Goal: Transaction & Acquisition: Purchase product/service

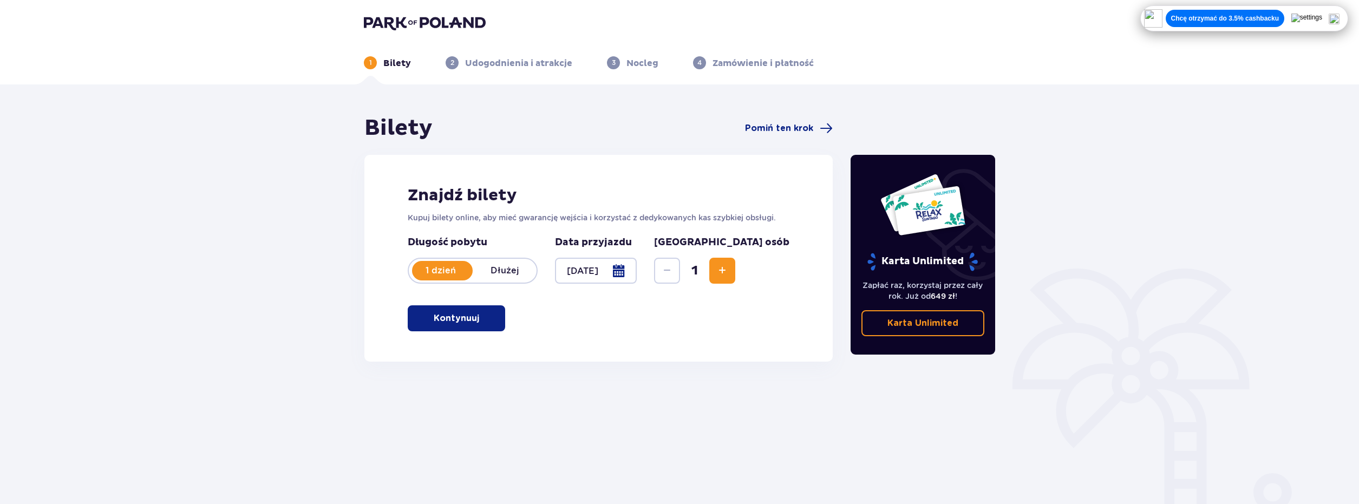
click at [470, 322] on p "Kontynuuj" at bounding box center [456, 318] width 45 height 12
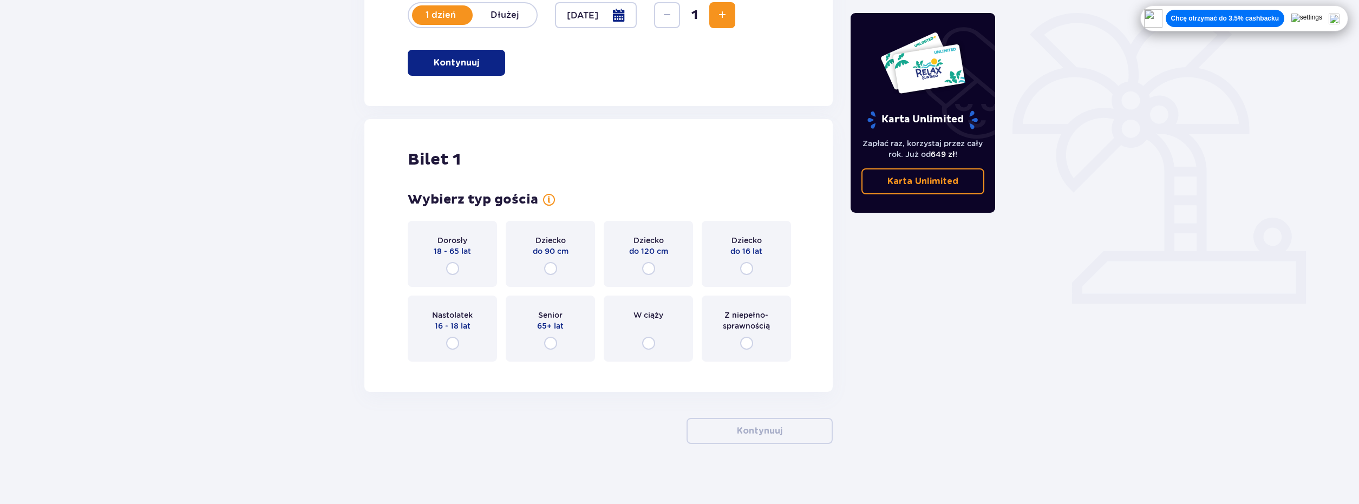
scroll to position [260, 0]
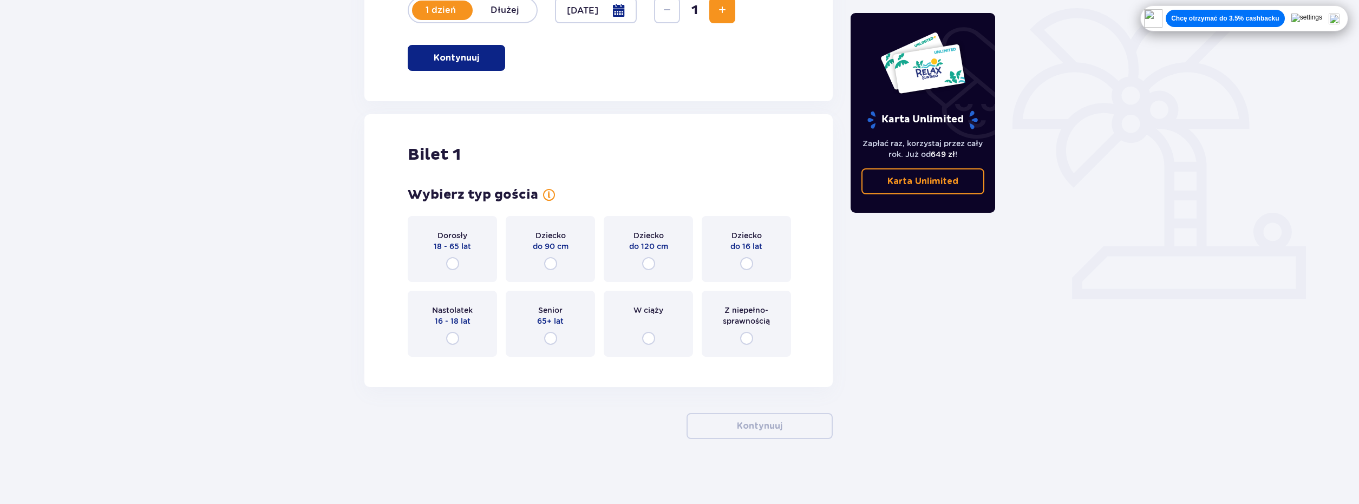
click at [459, 338] on input "radio" at bounding box center [452, 338] width 13 height 13
radio input "true"
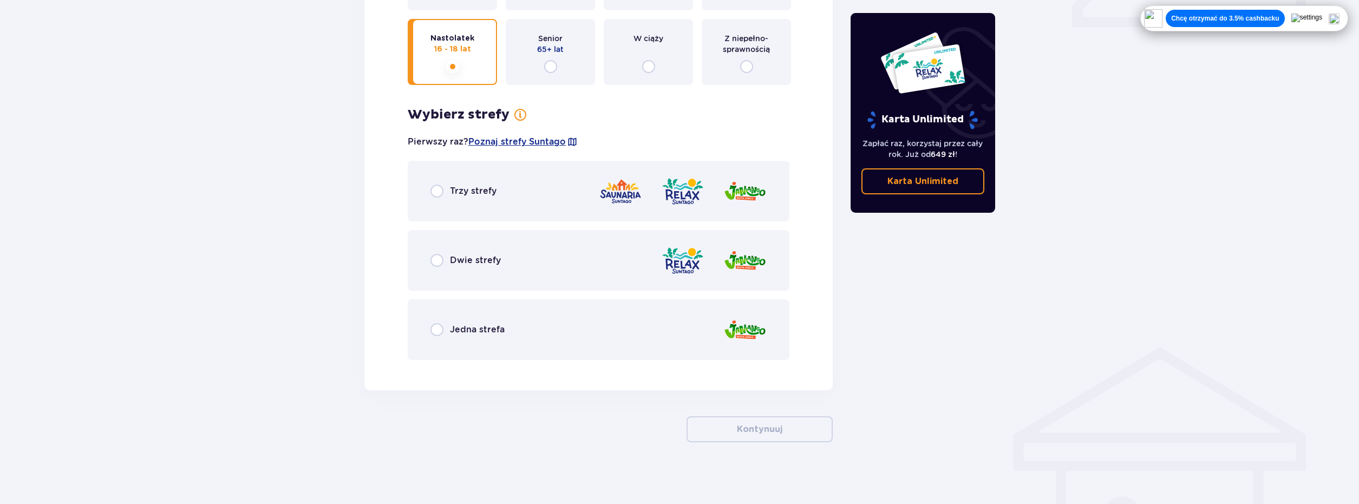
scroll to position [535, 0]
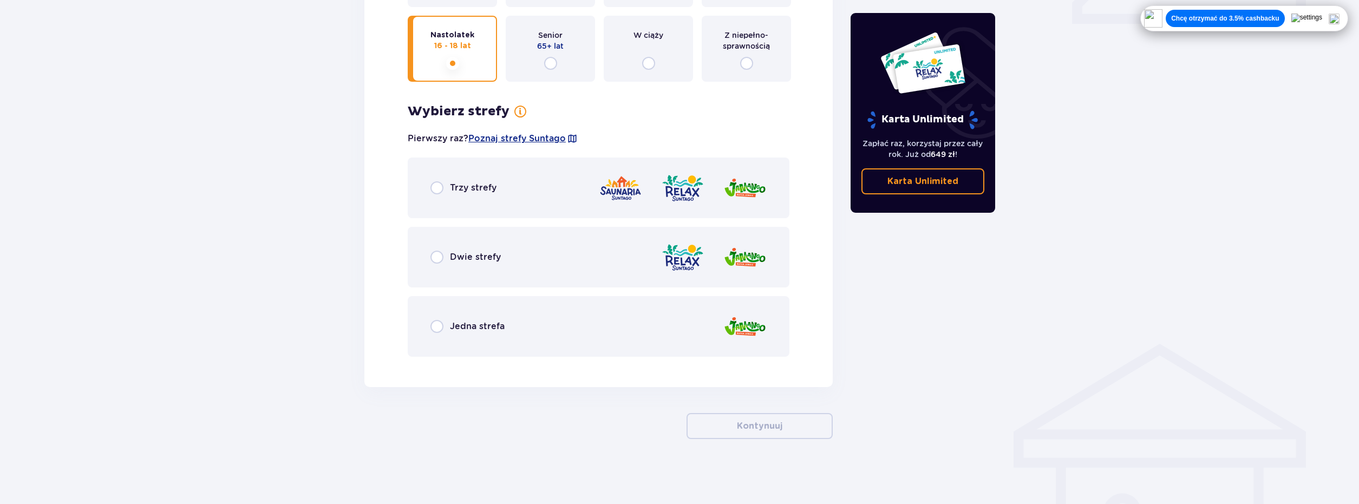
click at [426, 195] on div "Trzy strefy" at bounding box center [599, 188] width 382 height 61
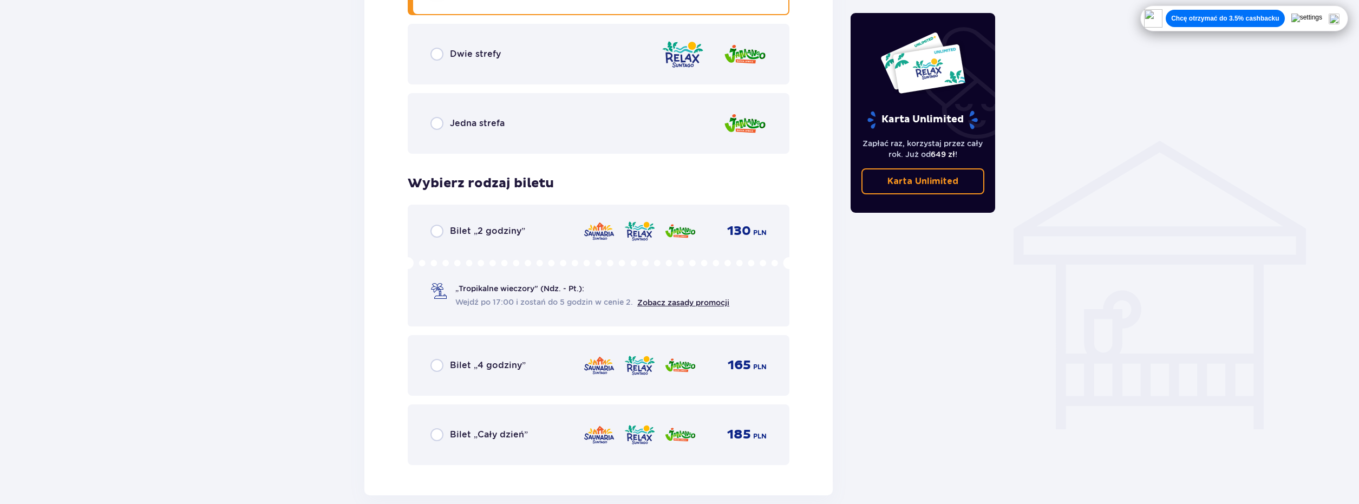
scroll to position [793, 0]
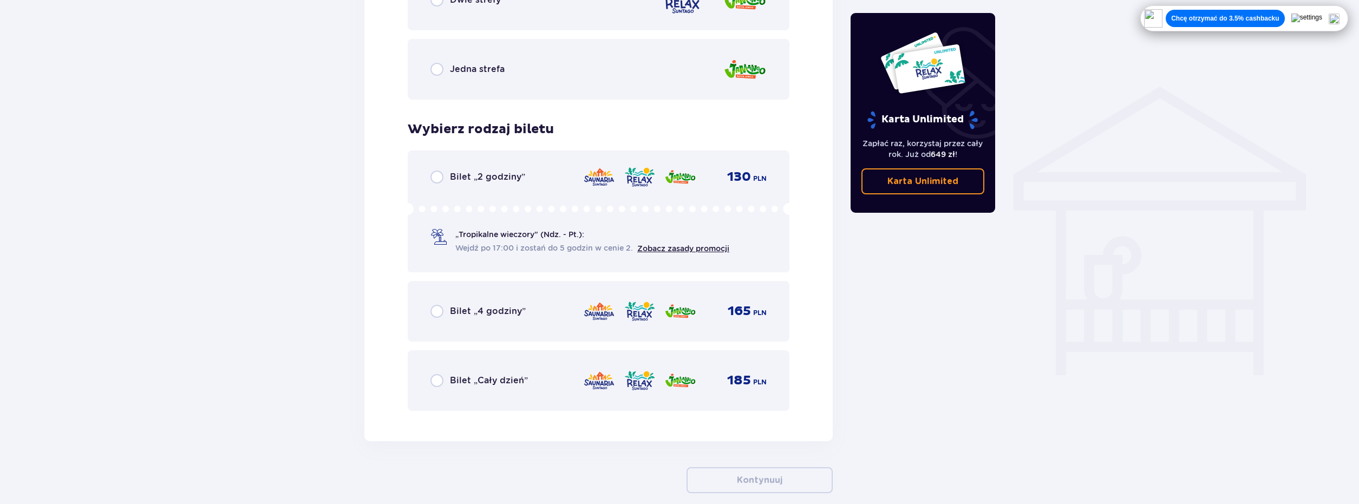
click at [531, 378] on div "Bilet „Cały dzień” 185 PLN" at bounding box center [598, 380] width 336 height 23
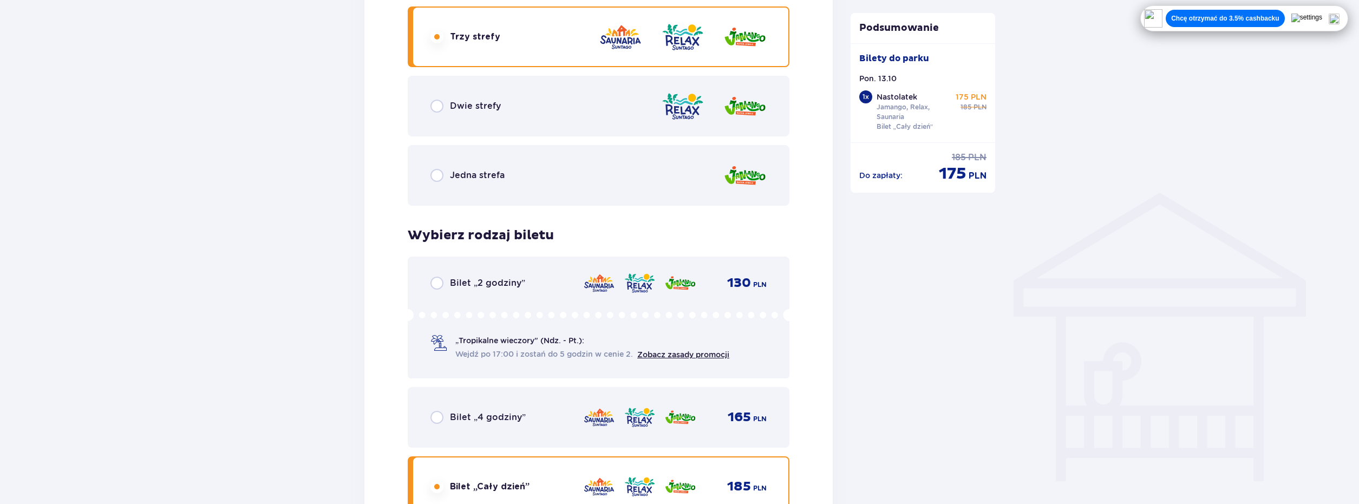
scroll to position [957, 0]
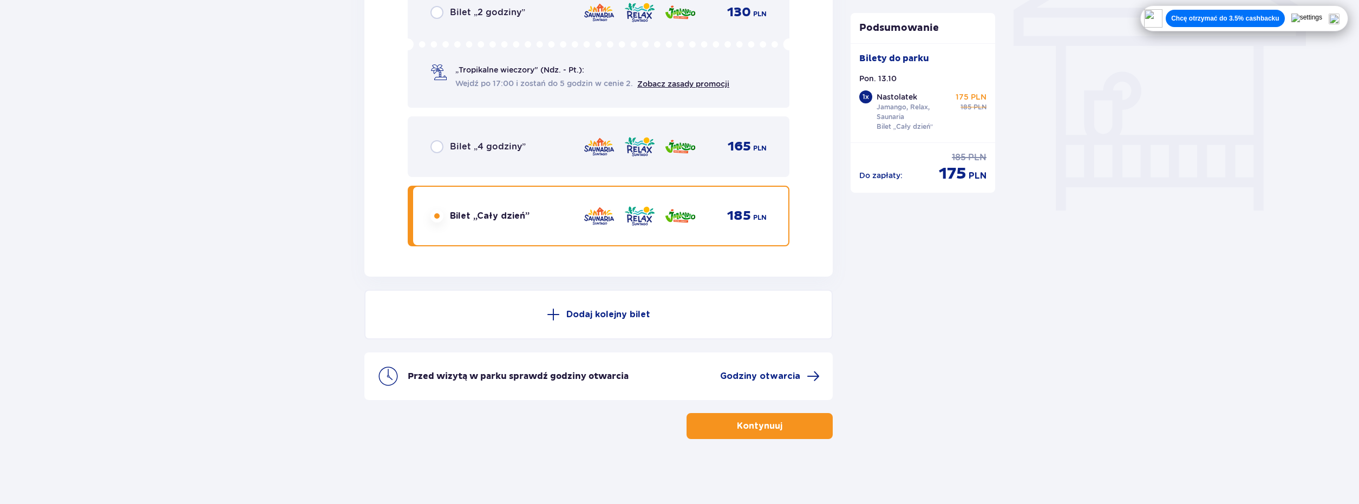
click at [778, 421] on span "button" at bounding box center [784, 426] width 13 height 13
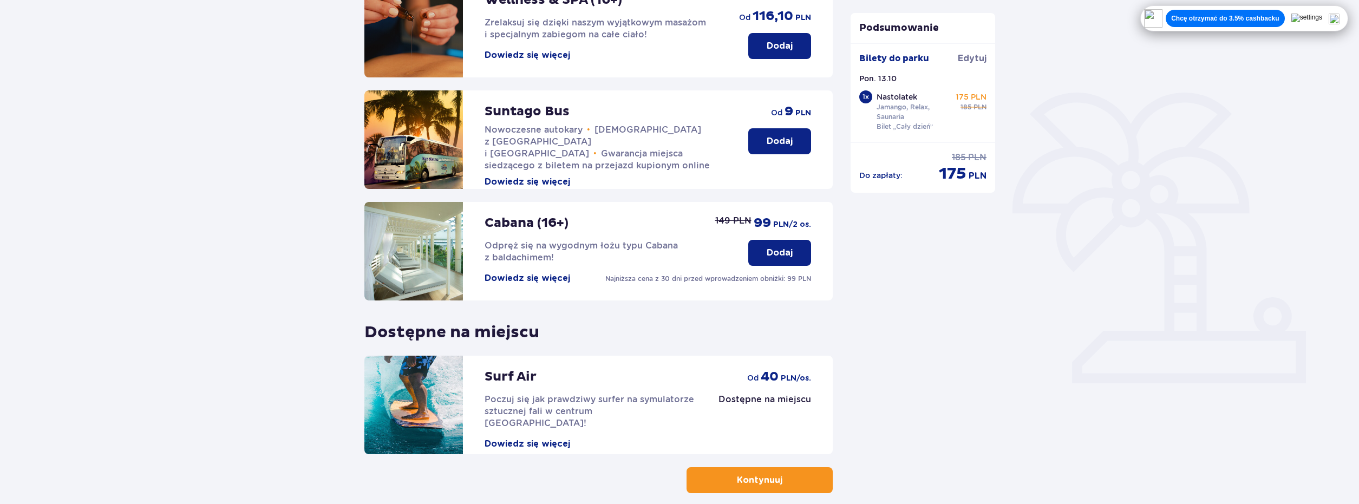
scroll to position [230, 0]
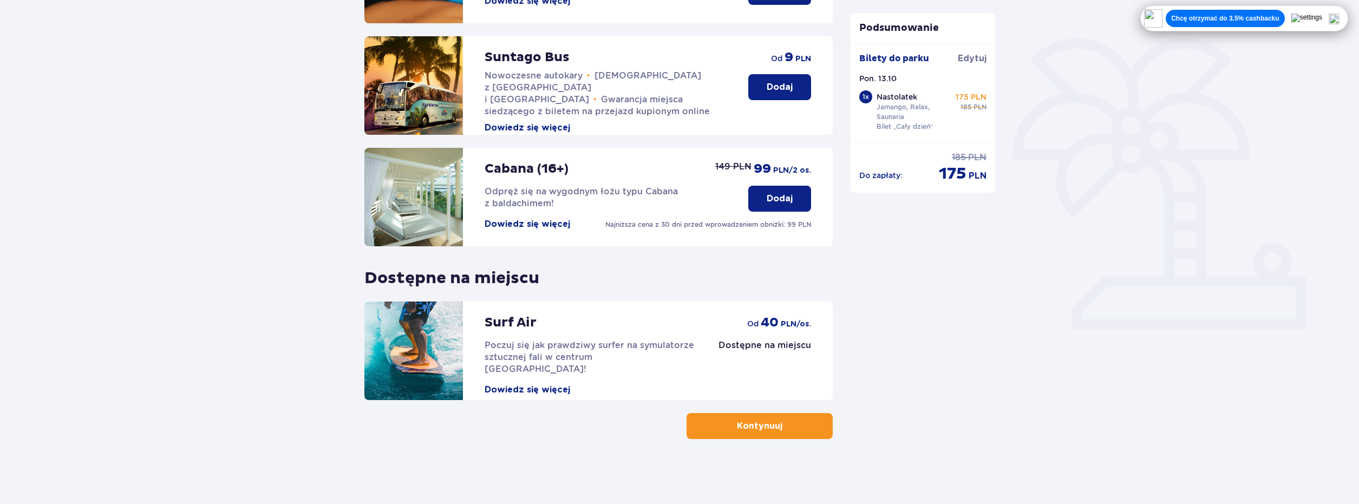
click at [775, 422] on button "Kontynuuj" at bounding box center [760, 426] width 146 height 26
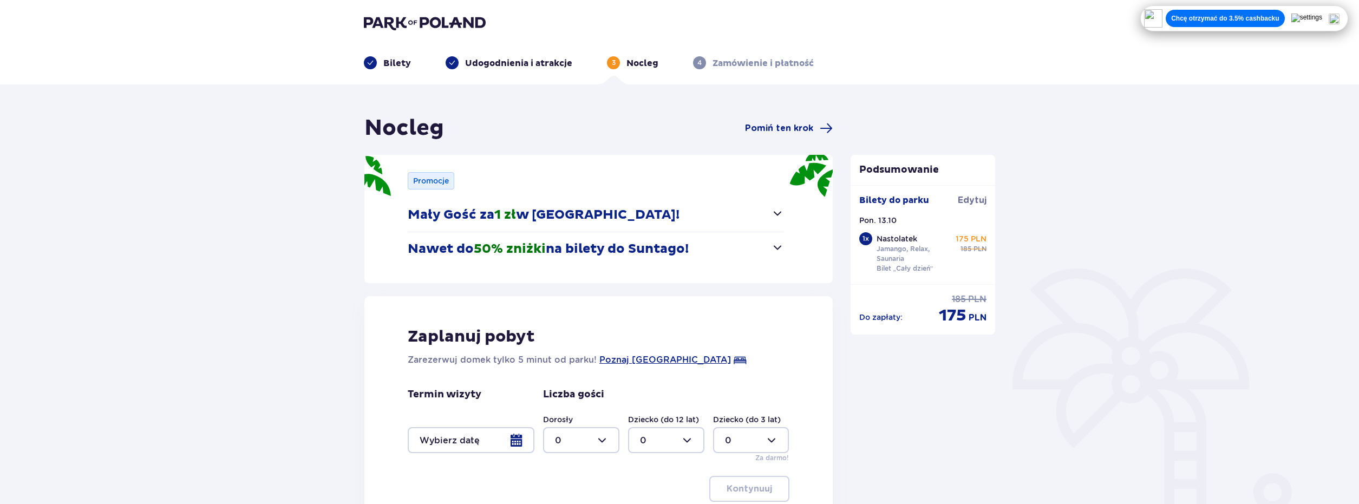
scroll to position [54, 0]
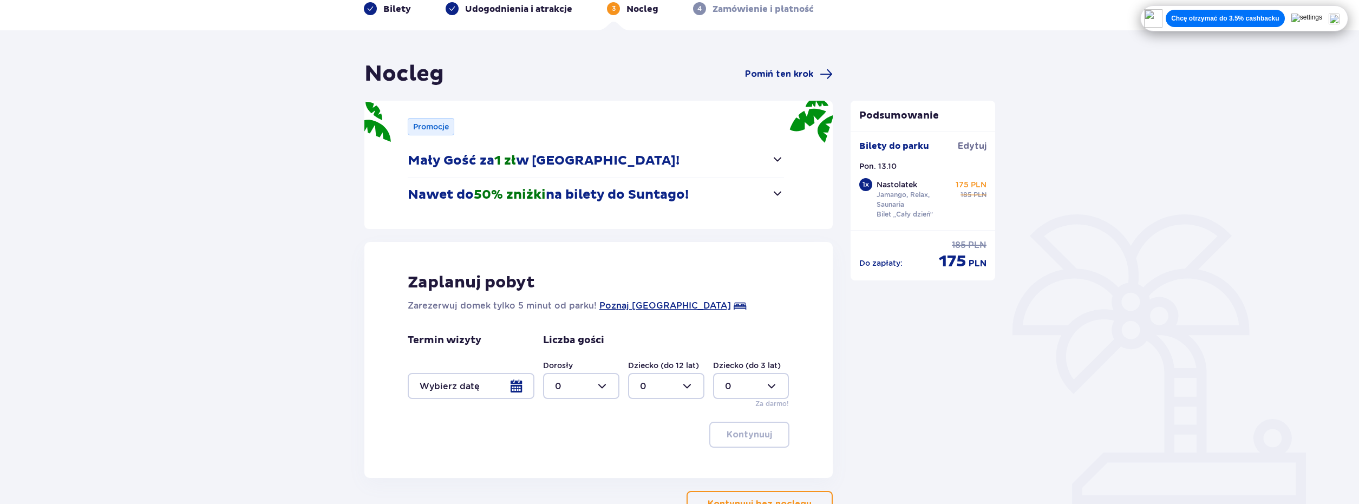
click at [596, 388] on div at bounding box center [581, 386] width 76 height 26
click at [711, 345] on div "Liczba gości Dorosły 0 Dziecko (do 12 lat) 0 Dziecko (do 3 lat) 0 Za darmo!" at bounding box center [666, 371] width 246 height 75
click at [600, 386] on div at bounding box center [581, 386] width 76 height 26
click at [710, 339] on div "Liczba gości Dorosły 0 Dziecko (do 12 lat) 0 Dziecko (do 3 lat) 0 Za darmo!" at bounding box center [666, 371] width 246 height 75
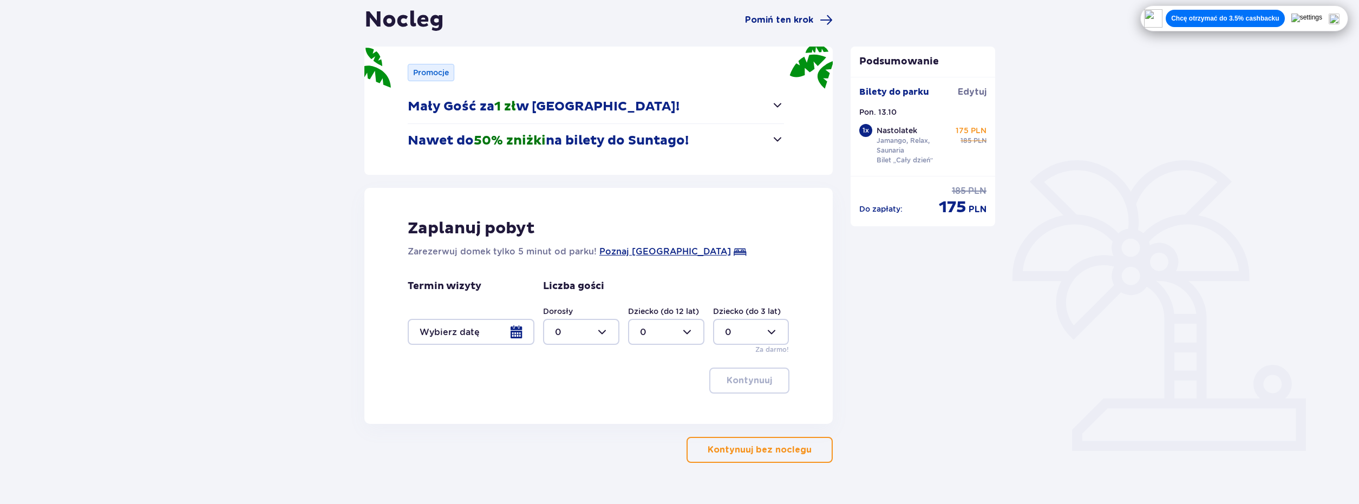
click at [784, 448] on p "Kontynuuj bez noclegu" at bounding box center [760, 450] width 104 height 12
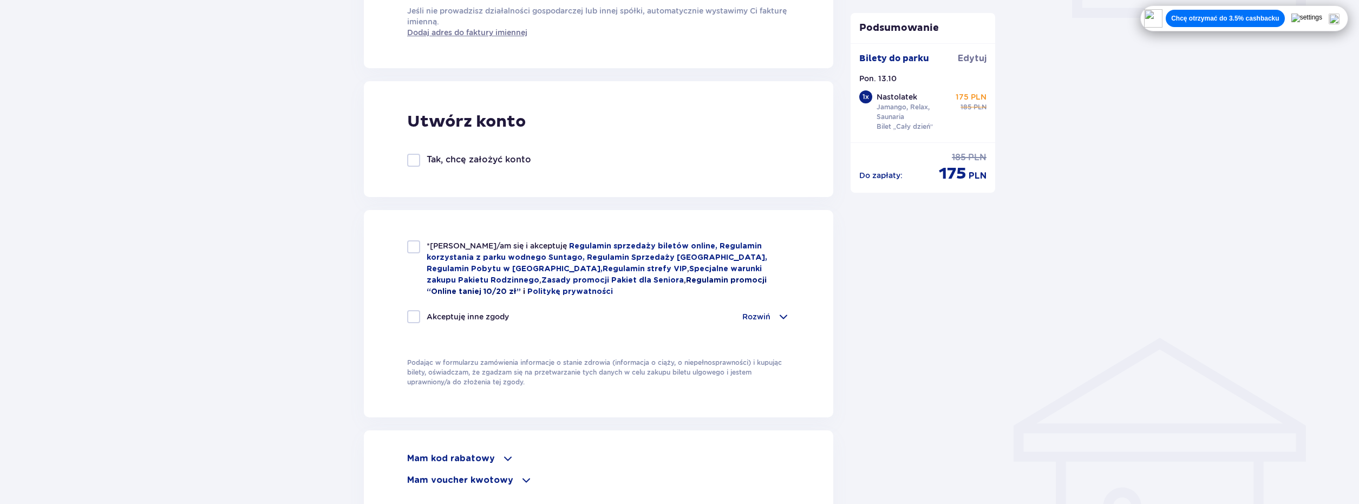
scroll to position [704, 0]
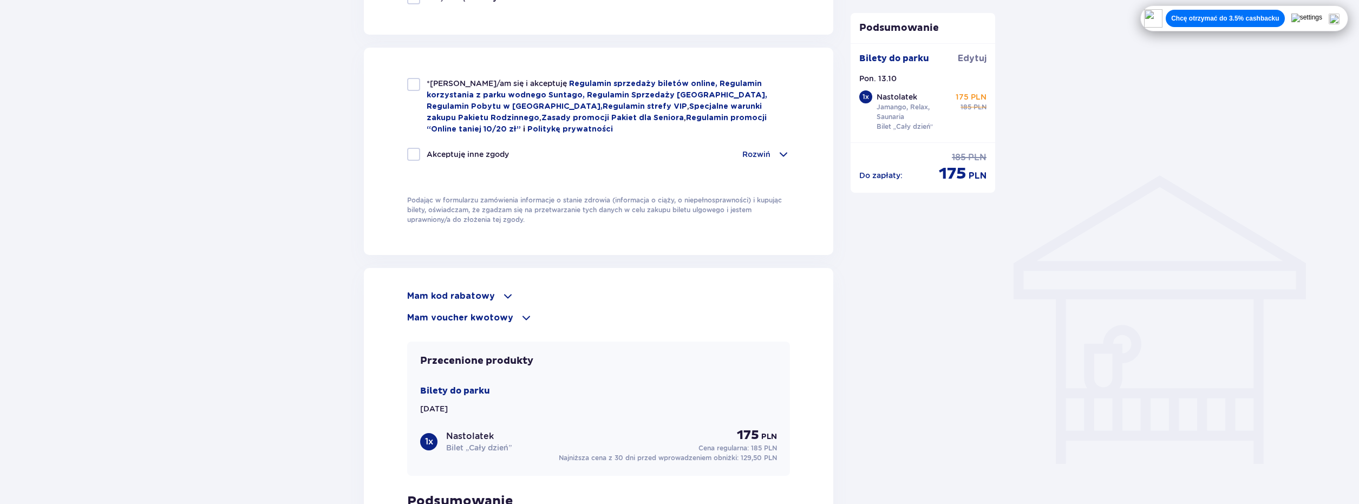
click at [507, 292] on span at bounding box center [507, 296] width 13 height 13
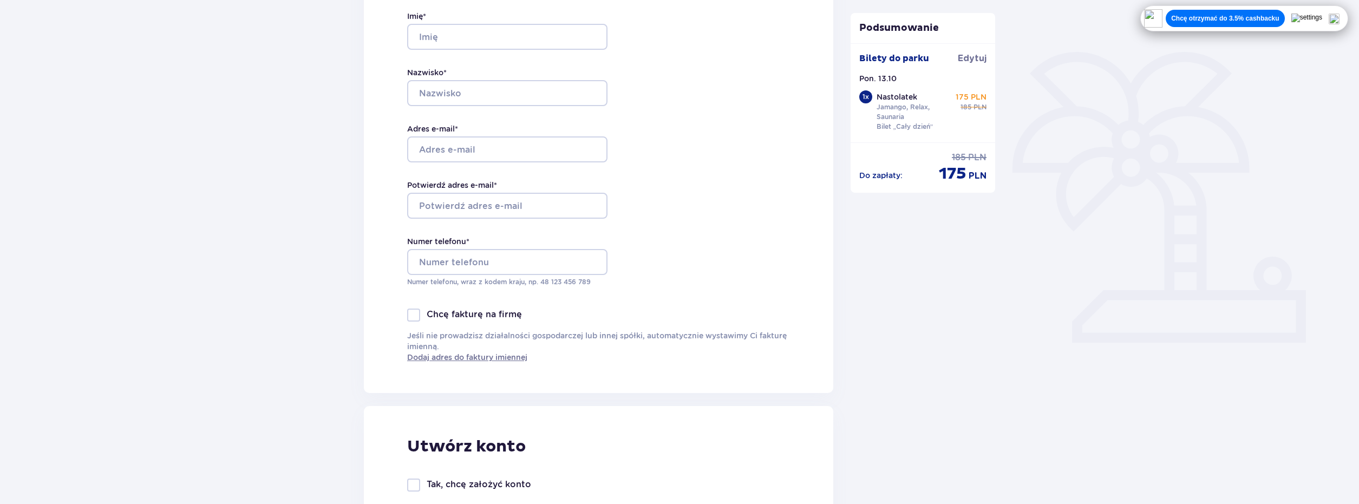
scroll to position [54, 0]
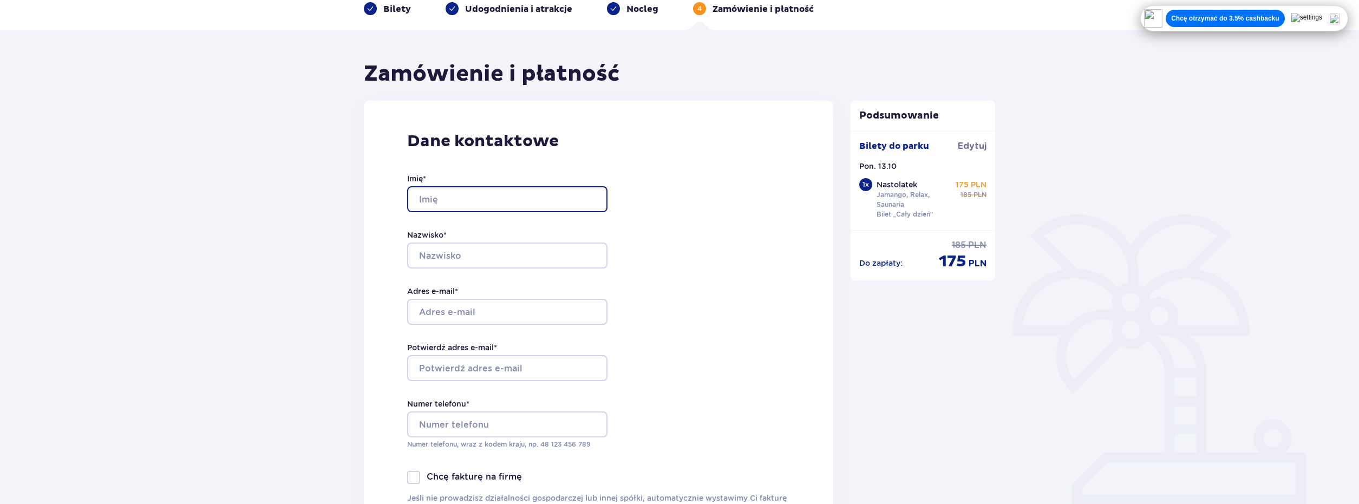
click at [486, 195] on input "Imię *" at bounding box center [507, 199] width 200 height 26
click at [424, 197] on input "[PERSON_NAME]" at bounding box center [507, 199] width 200 height 26
type input "[PERSON_NAME]"
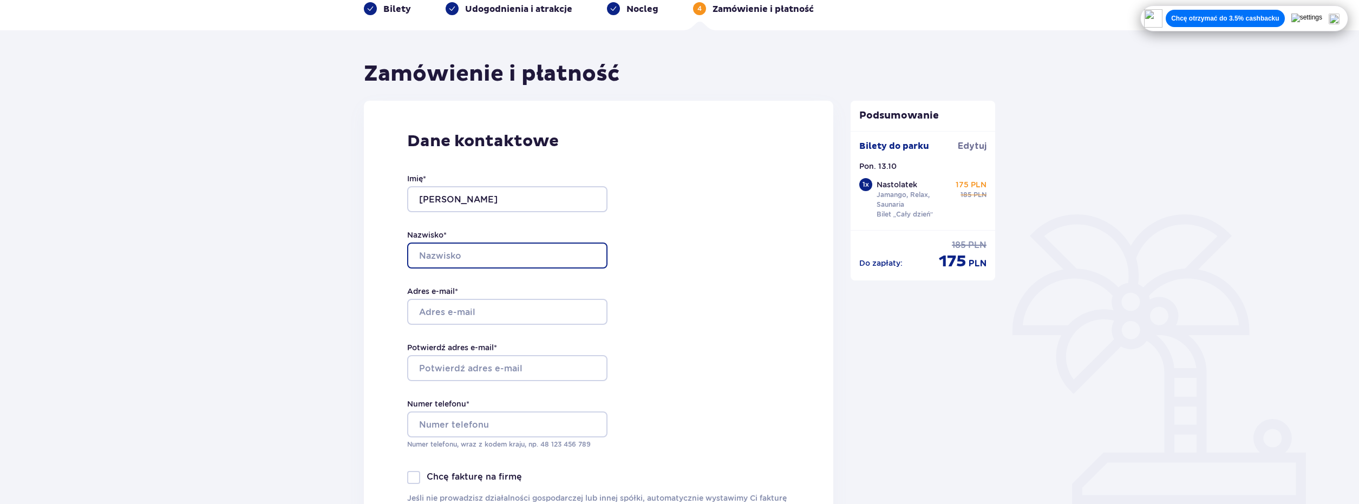
click at [460, 253] on input "Nazwisko *" at bounding box center [507, 256] width 200 height 26
type input "Mościbrodzki"
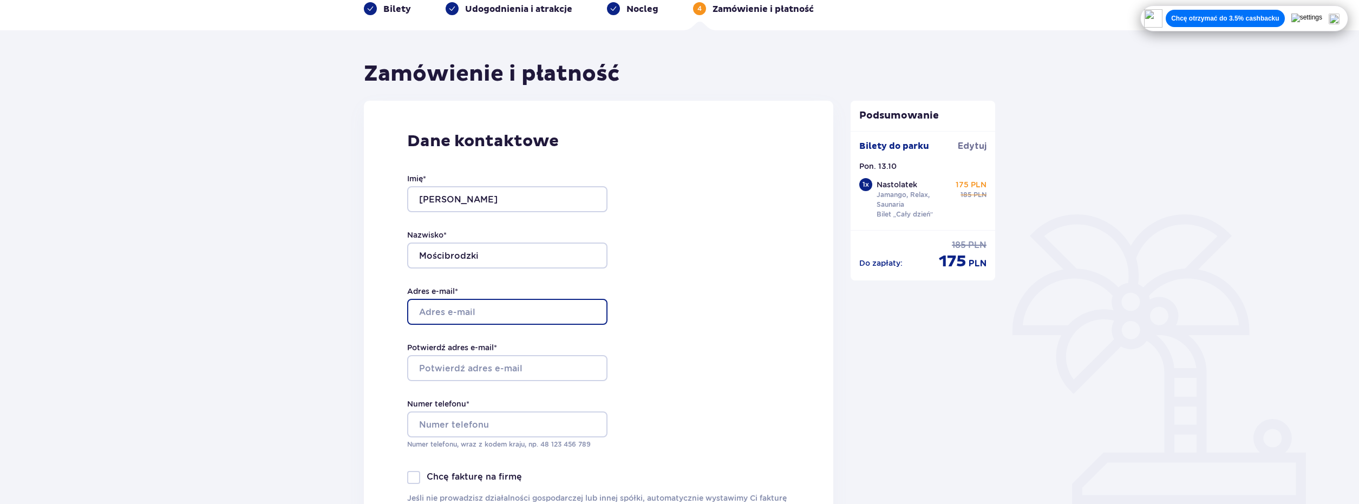
click at [469, 306] on input "Adres e-mail *" at bounding box center [507, 312] width 200 height 26
type input "[EMAIL_ADDRESS][DOMAIN_NAME]"
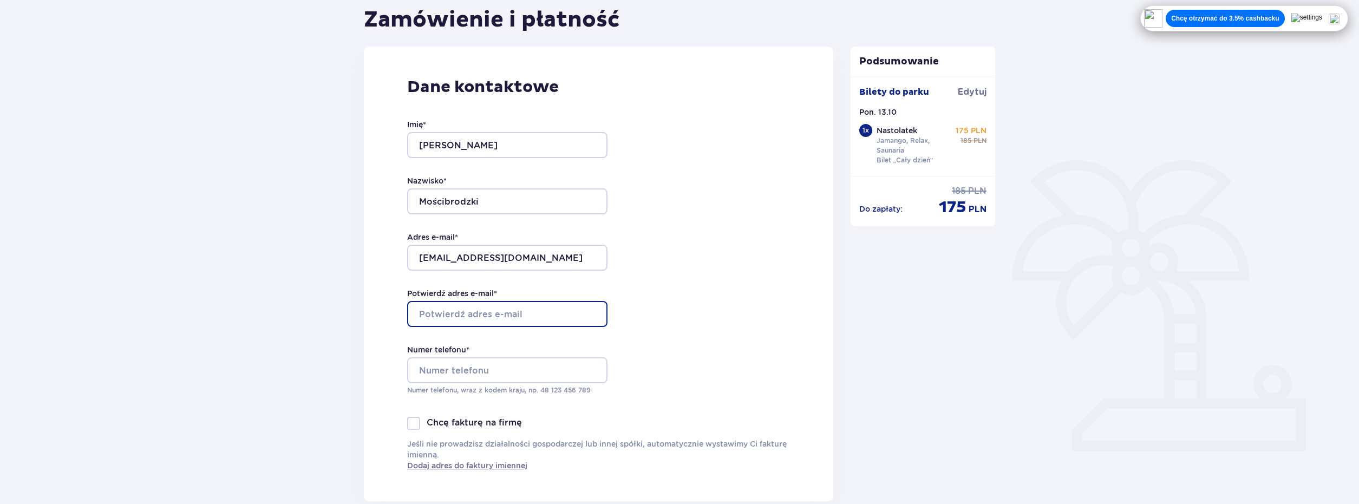
drag, startPoint x: 529, startPoint y: 313, endPoint x: 521, endPoint y: 316, distance: 9.1
click at [529, 313] on input "Potwierdź adres e-mail *" at bounding box center [507, 314] width 200 height 26
type input "[EMAIL_ADDRESS][DOMAIN_NAME]"
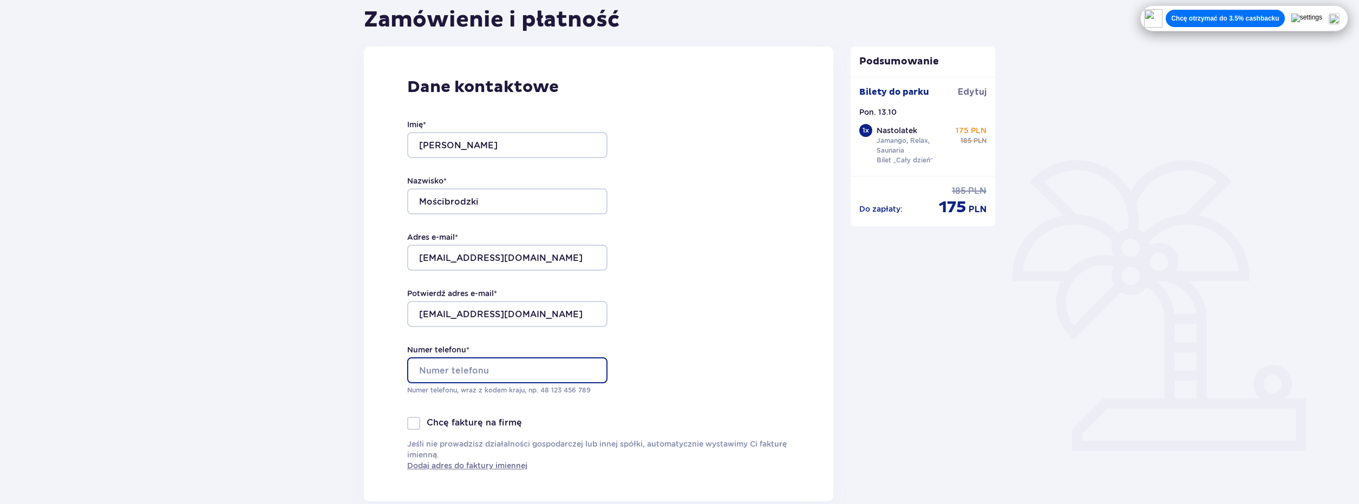
click at [489, 377] on input "Numer telefonu *" at bounding box center [507, 370] width 200 height 26
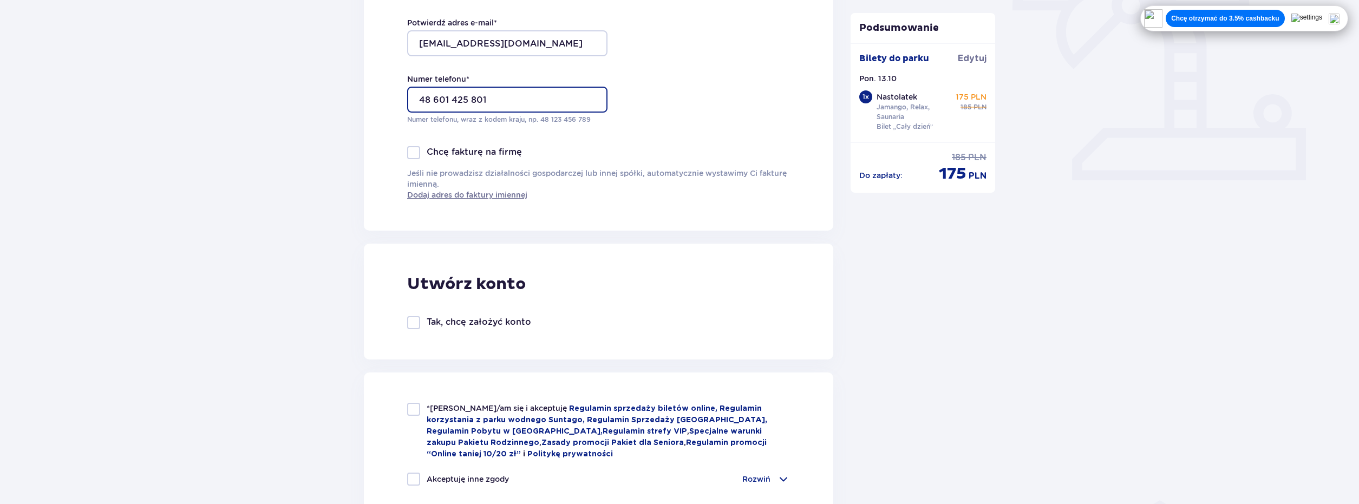
scroll to position [487, 0]
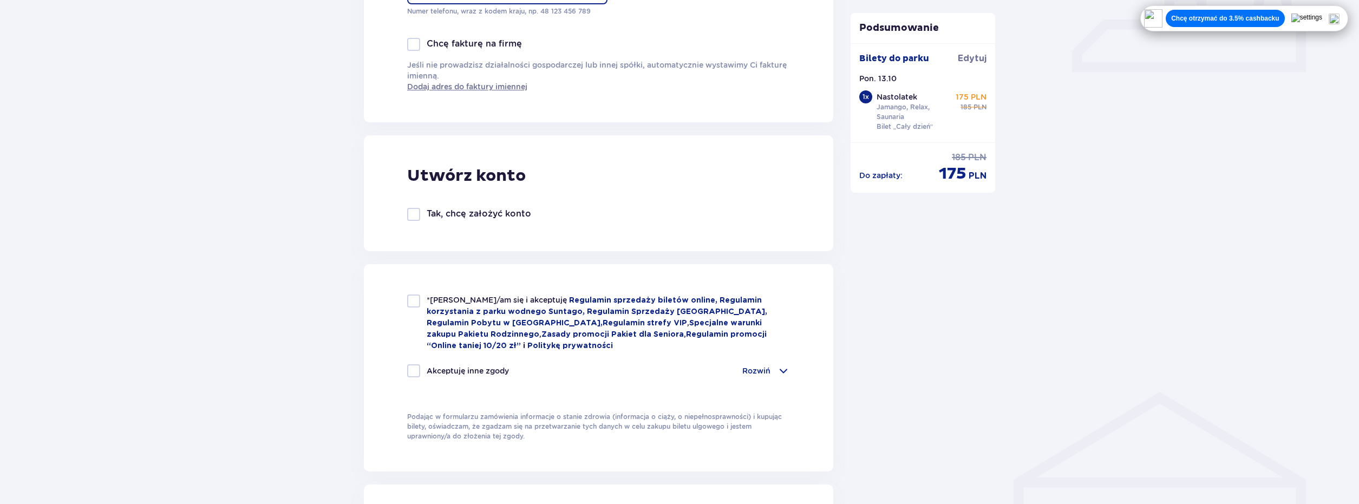
type input "48 601 425 801"
click at [487, 300] on span "*[PERSON_NAME]/am się i akceptuję" at bounding box center [498, 300] width 142 height 9
checkbox input "true"
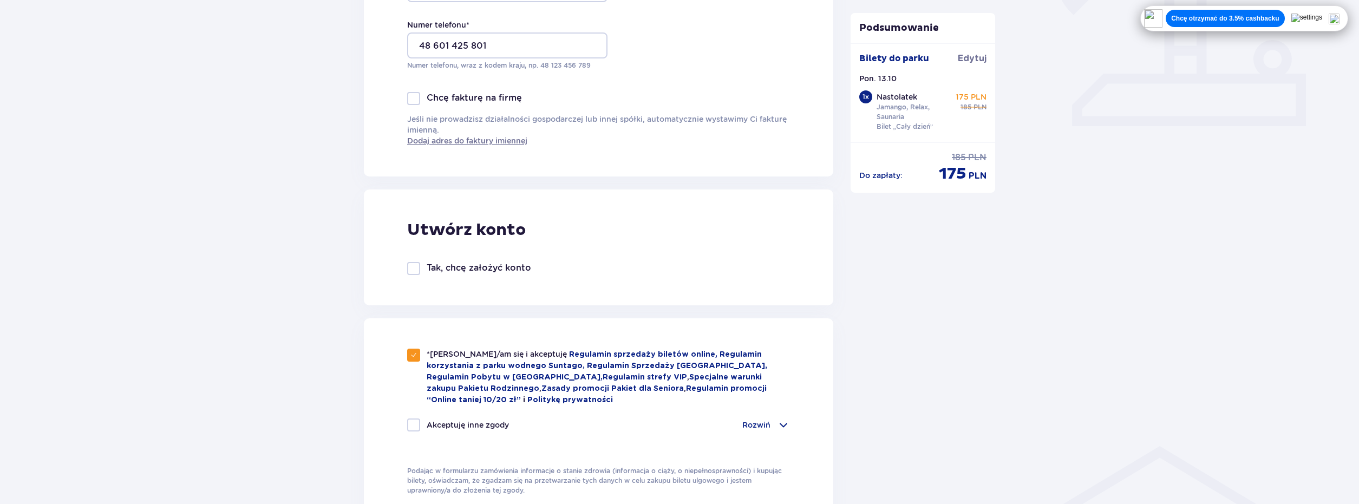
scroll to position [541, 0]
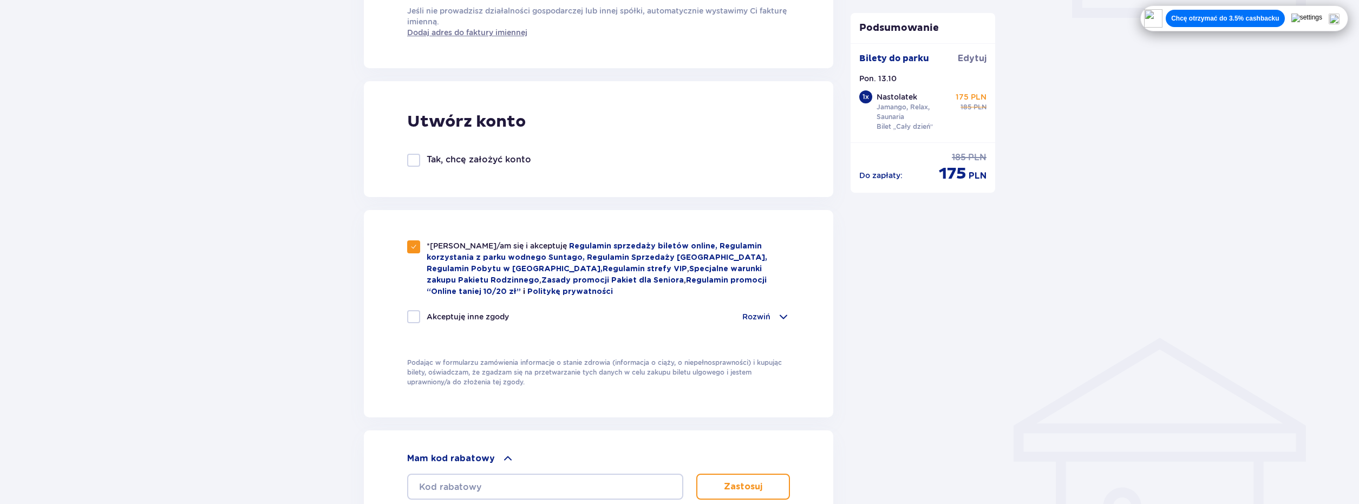
click at [489, 317] on p "Akceptuję inne zgody" at bounding box center [468, 316] width 82 height 11
checkbox input "true"
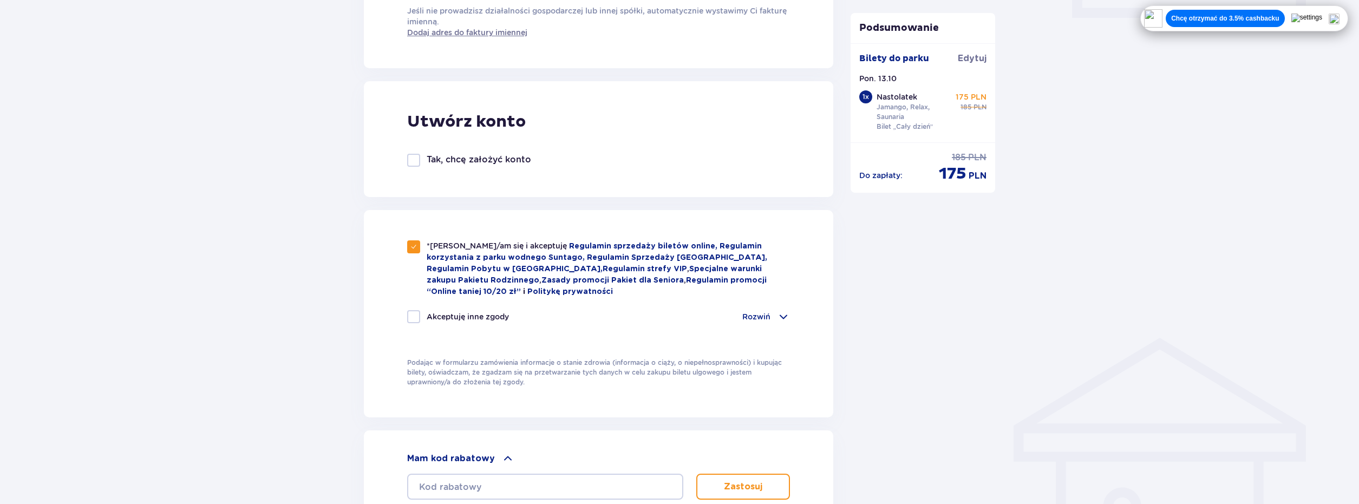
checkbox input "true"
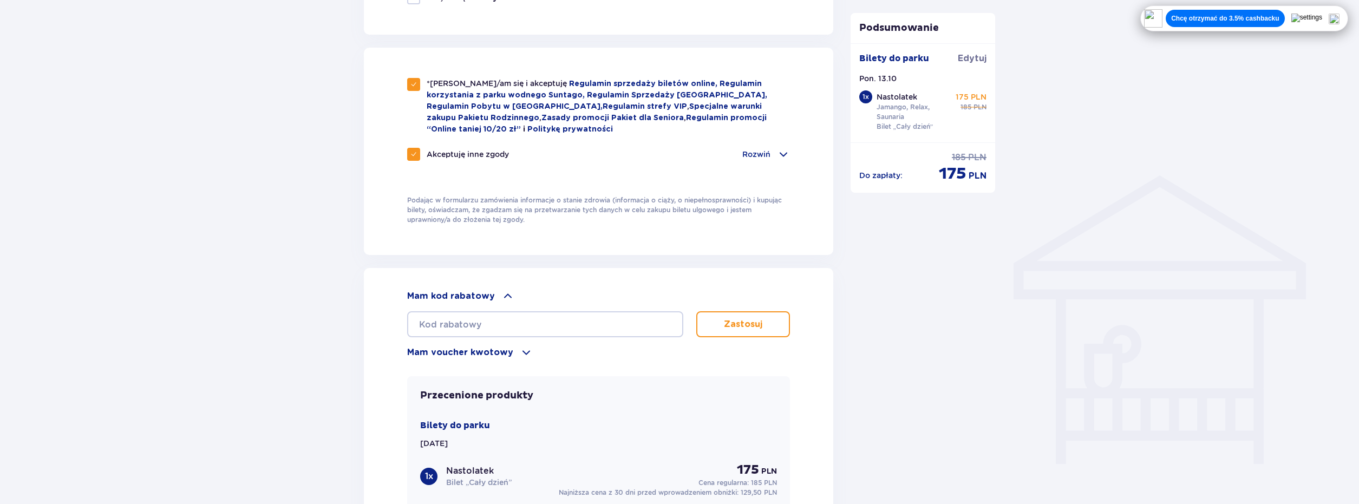
scroll to position [758, 0]
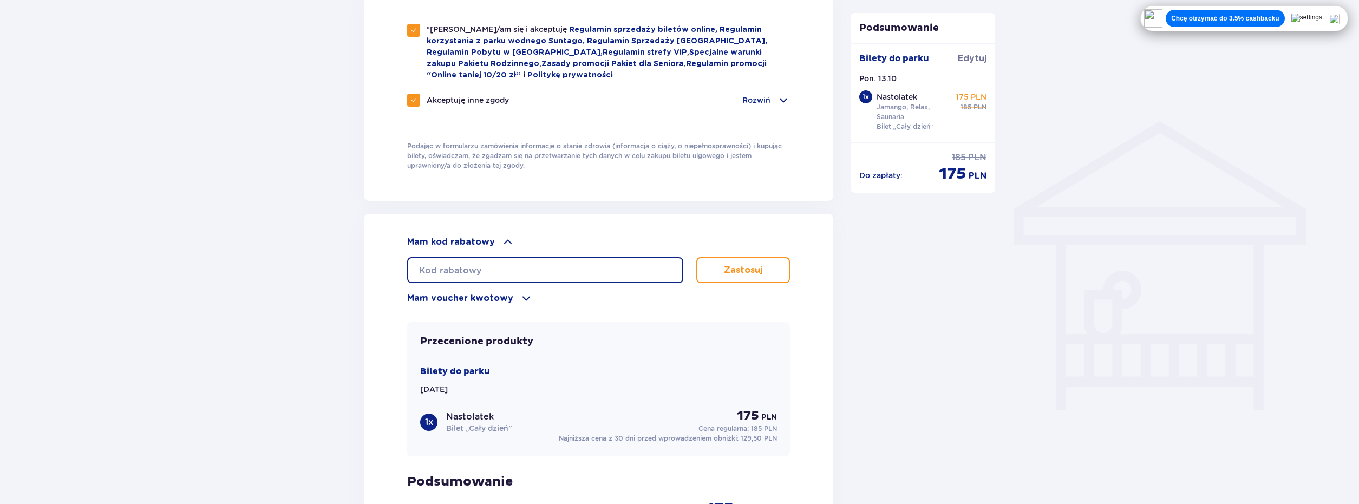
click at [490, 265] on input "text" at bounding box center [545, 270] width 276 height 26
type input "LDDM24SPEVSX42"
click at [731, 266] on p "Zastosuj" at bounding box center [743, 270] width 38 height 12
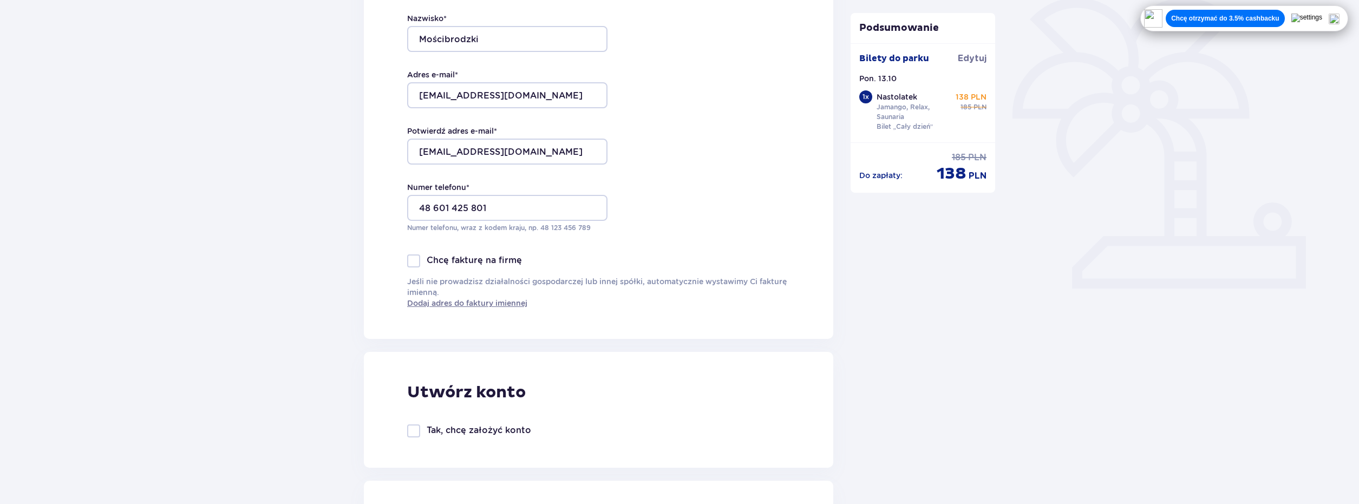
scroll to position [0, 0]
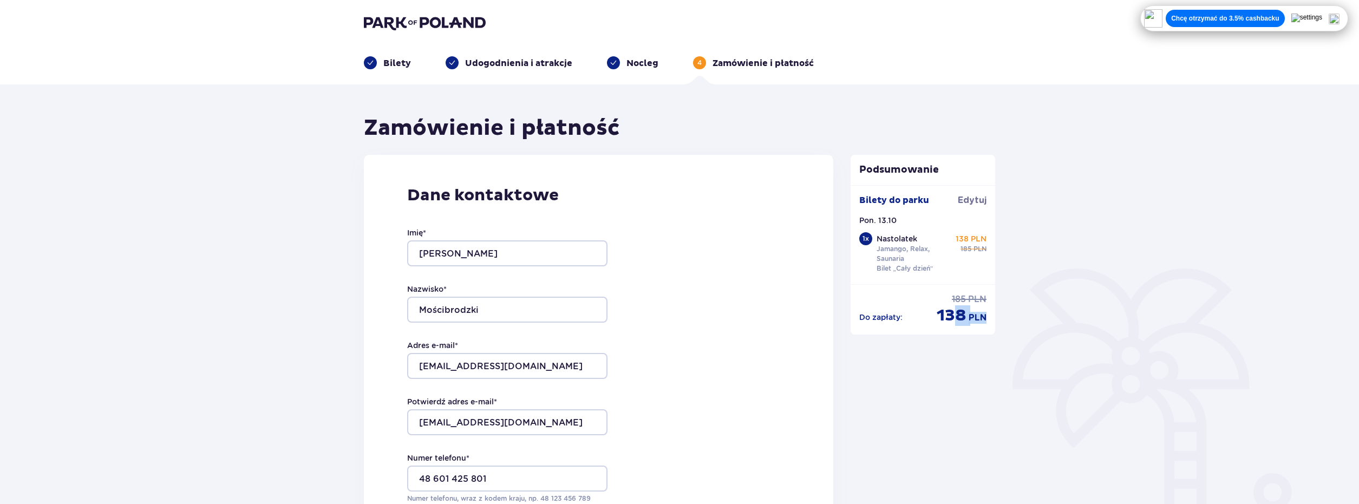
drag, startPoint x: 953, startPoint y: 312, endPoint x: 1008, endPoint y: 312, distance: 54.1
click at [978, 312] on span "PLN" at bounding box center [978, 318] width 18 height 12
drag, startPoint x: 937, startPoint y: 317, endPoint x: 975, endPoint y: 317, distance: 37.9
click at [975, 317] on div "cena po obniżce 138 PLN" at bounding box center [962, 315] width 50 height 21
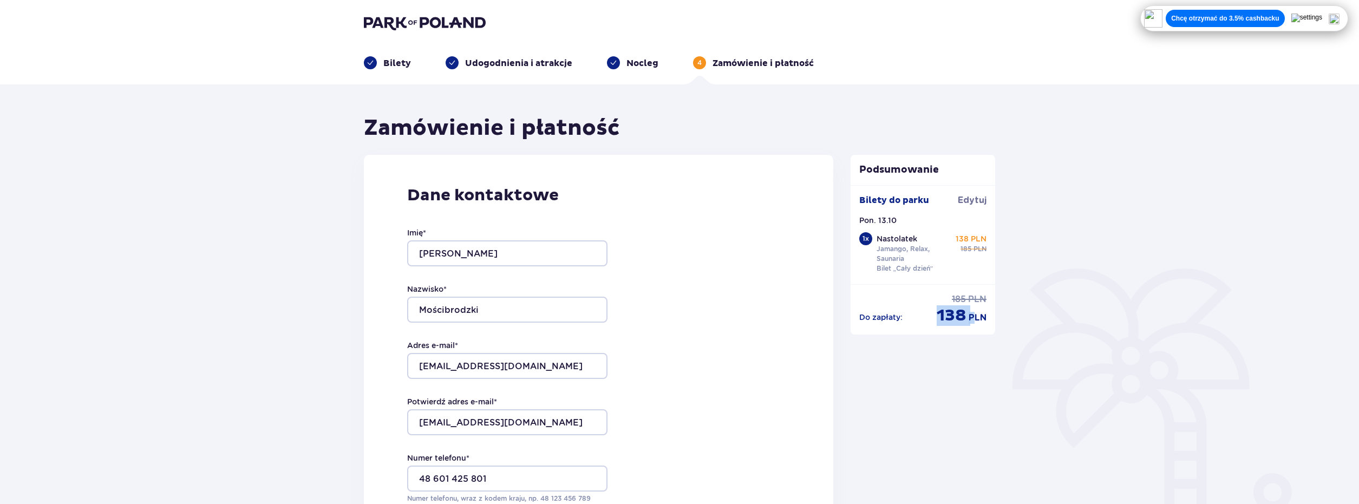
click at [975, 317] on span "PLN" at bounding box center [978, 318] width 18 height 12
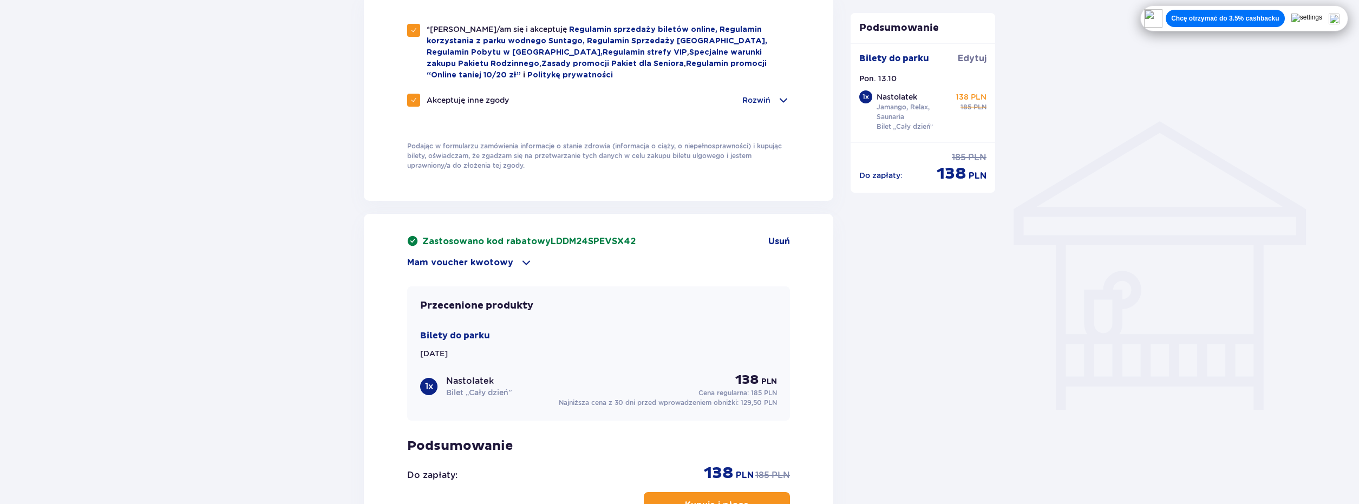
scroll to position [920, 0]
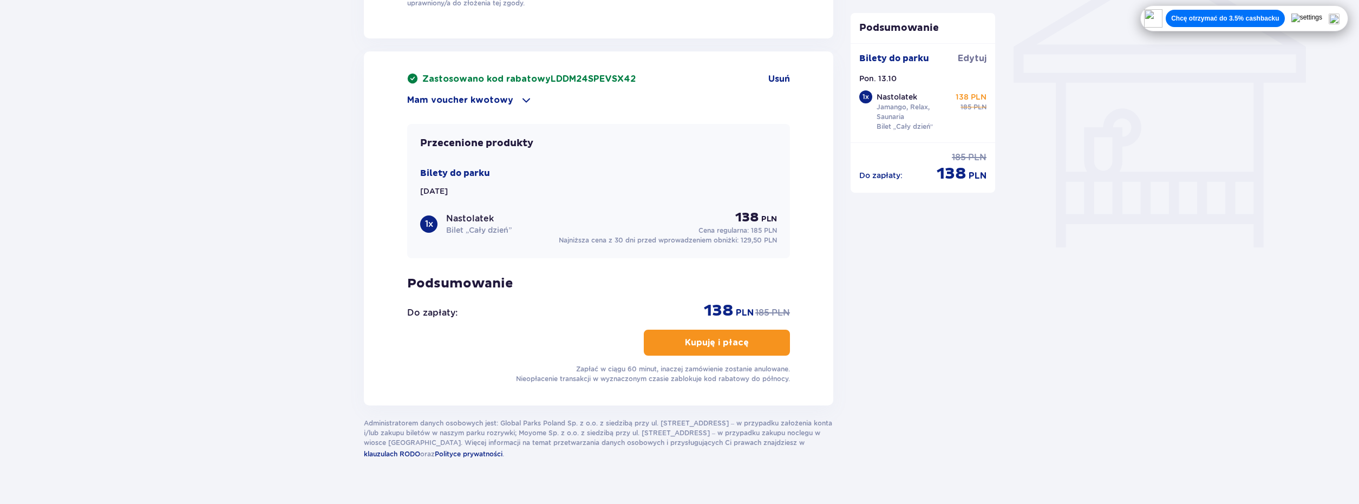
click at [723, 337] on p "Kupuję i płacę" at bounding box center [717, 343] width 64 height 12
